Goal: Task Accomplishment & Management: Manage account settings

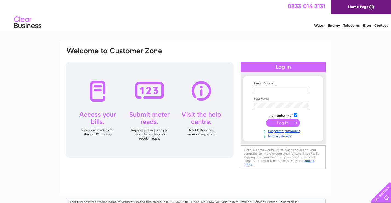
type input "peterairey87@outlook.com"
click at [279, 123] on input "submit" at bounding box center [283, 123] width 34 height 8
click at [282, 122] on input "submit" at bounding box center [283, 123] width 34 height 8
click at [276, 123] on input "submit" at bounding box center [283, 123] width 34 height 8
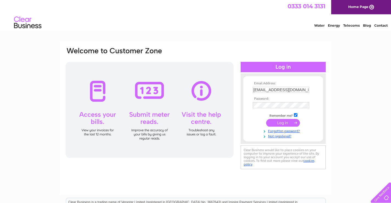
click at [290, 121] on input "submit" at bounding box center [283, 123] width 34 height 8
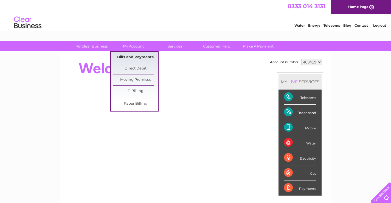
click at [125, 56] on link "Bills and Payments" at bounding box center [135, 57] width 45 height 11
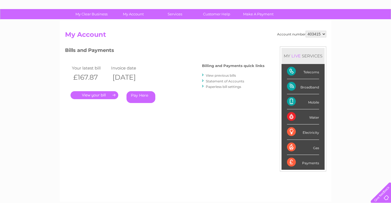
scroll to position [43, 0]
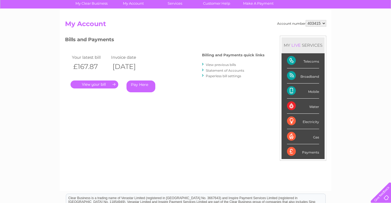
click at [225, 65] on link "View previous bills" at bounding box center [221, 65] width 30 height 4
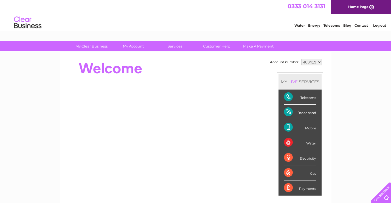
click at [377, 24] on link "Log out" at bounding box center [379, 25] width 13 height 4
